Goal: Transaction & Acquisition: Book appointment/travel/reservation

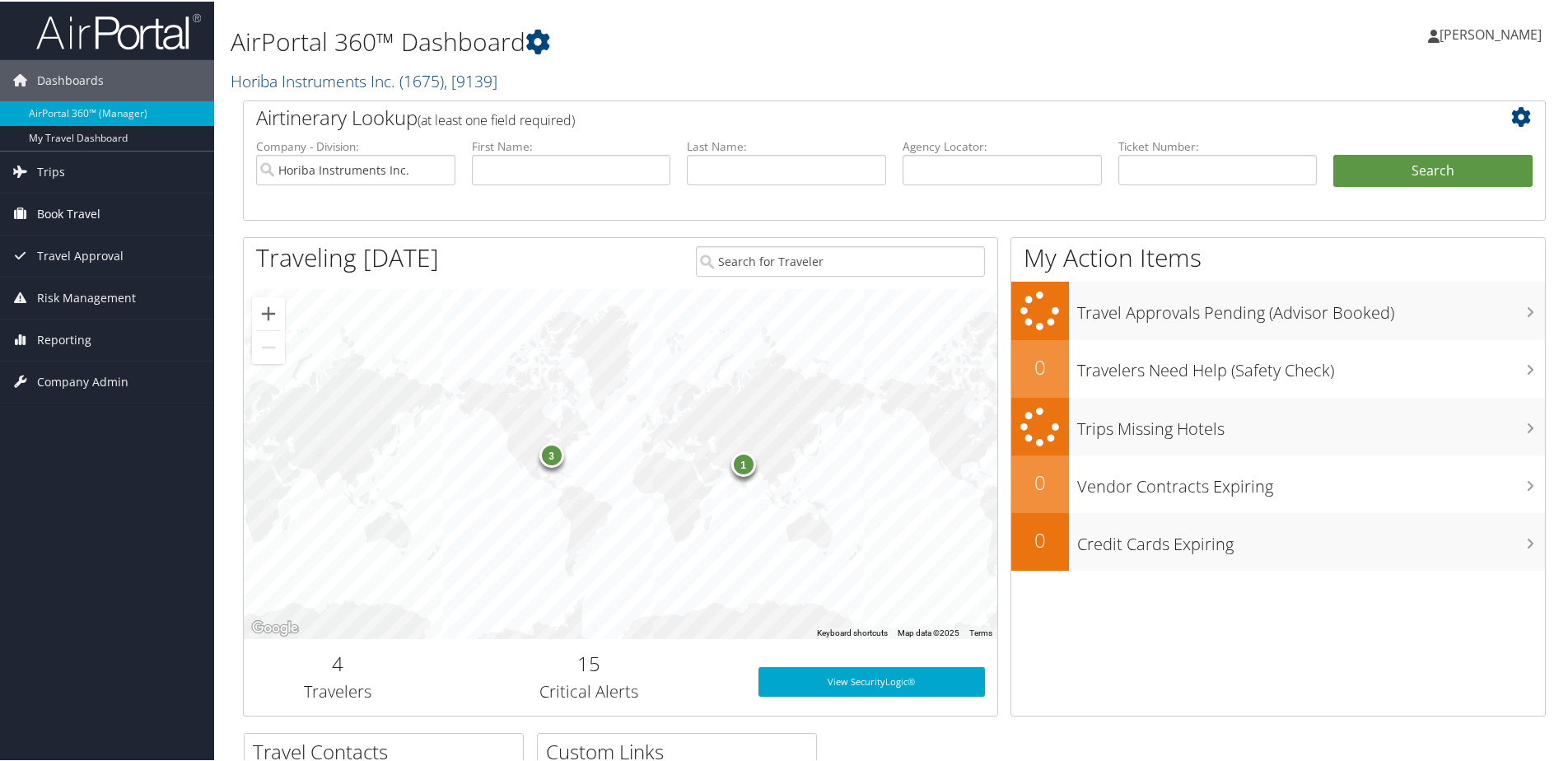
click at [74, 215] on span "Book Travel" at bounding box center [69, 212] width 63 height 41
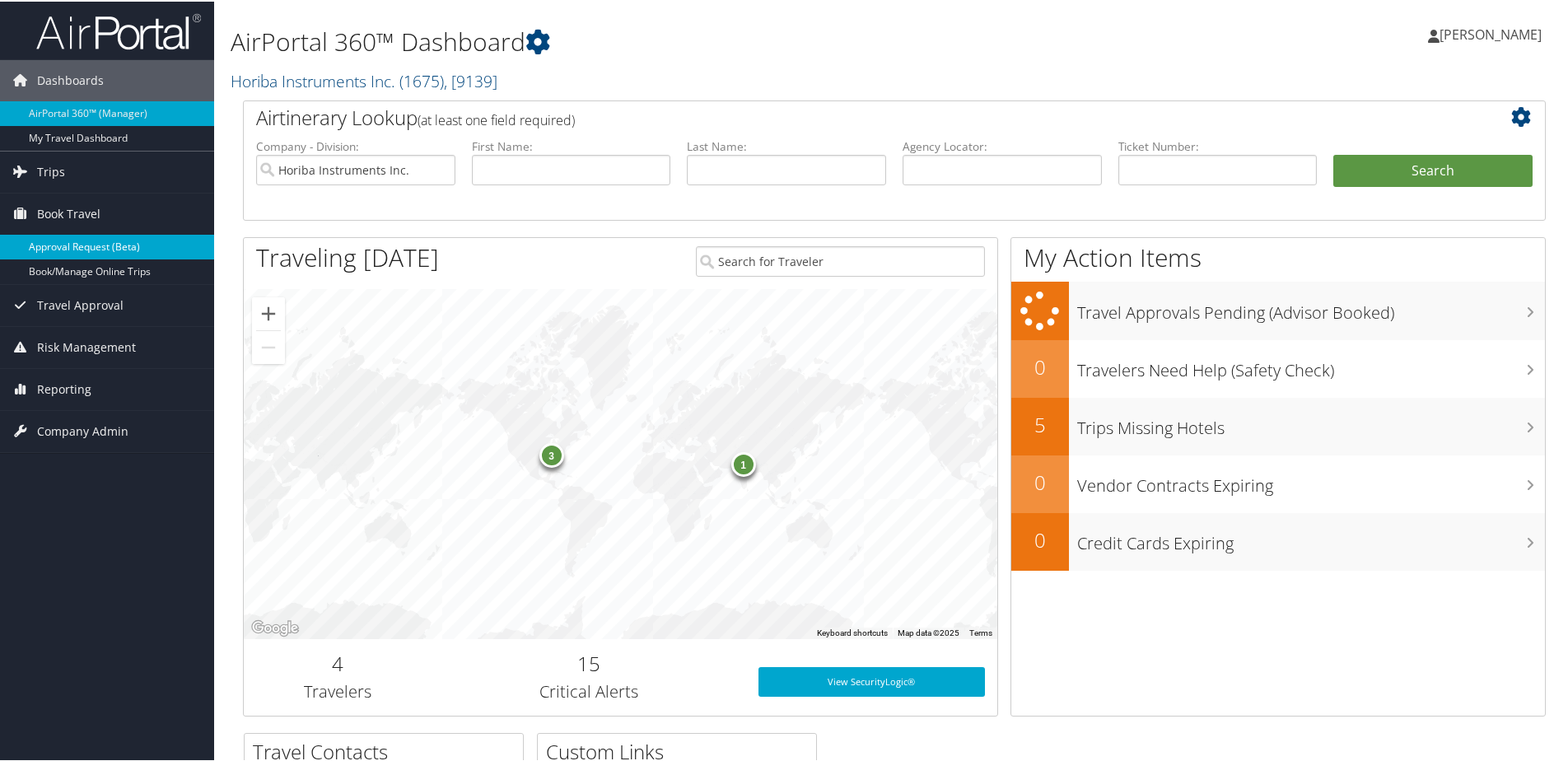
click at [74, 248] on link "Approval Request (Beta)" at bounding box center [107, 245] width 214 height 25
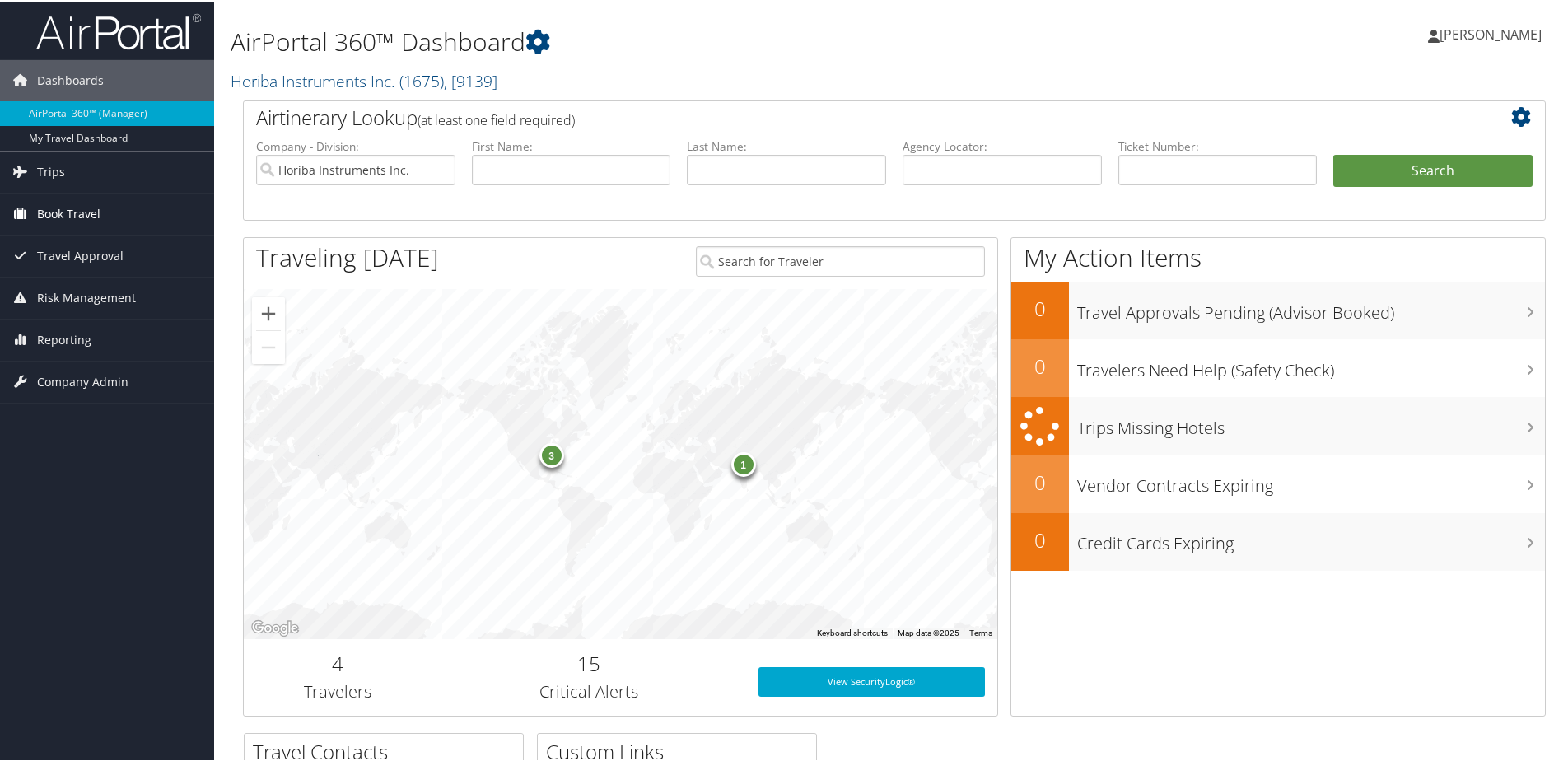
click at [68, 214] on span "Book Travel" at bounding box center [69, 212] width 63 height 41
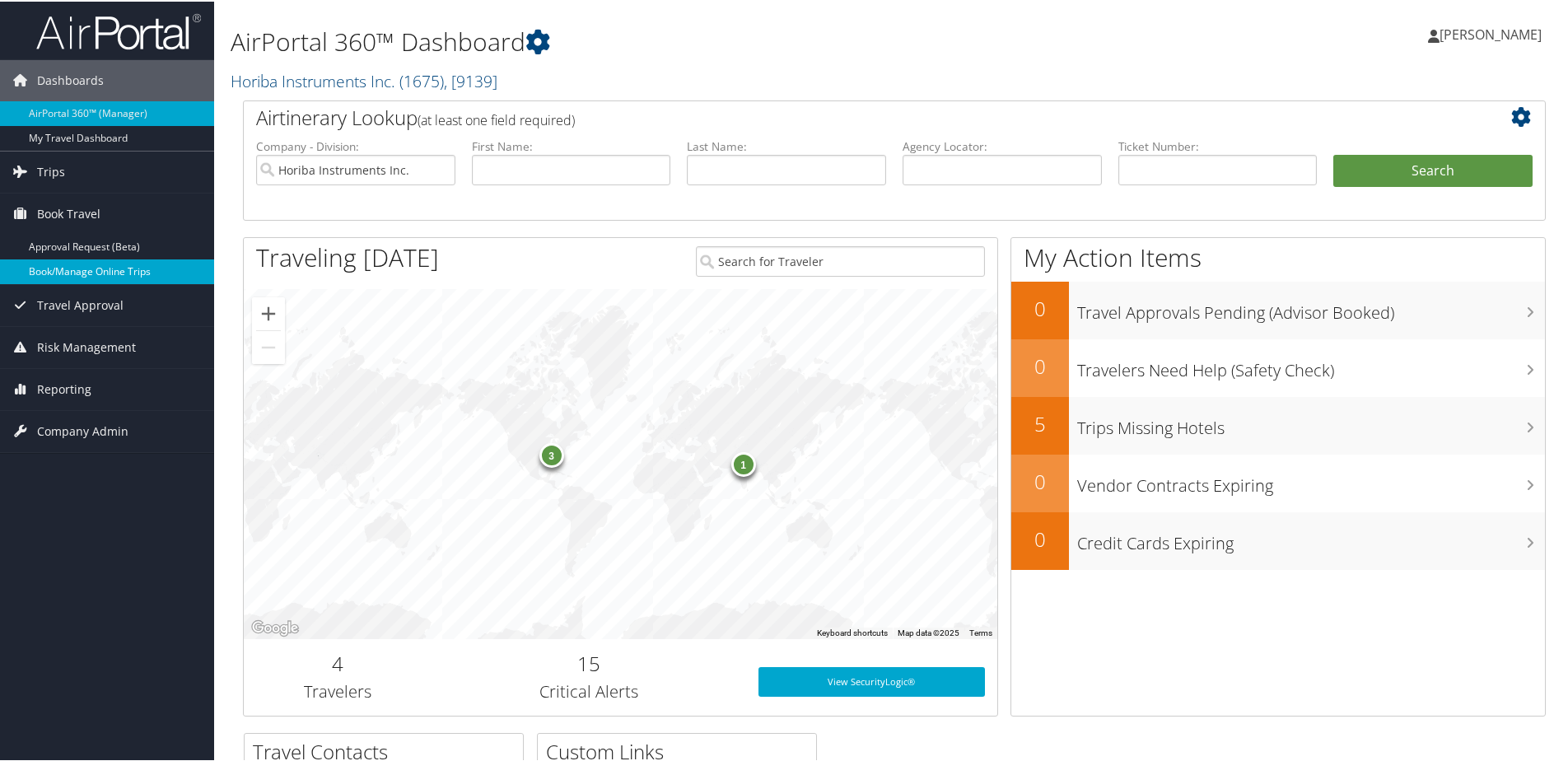
click at [68, 266] on link "Book/Manage Online Trips" at bounding box center [107, 270] width 214 height 25
